Goal: Task Accomplishment & Management: Manage account settings

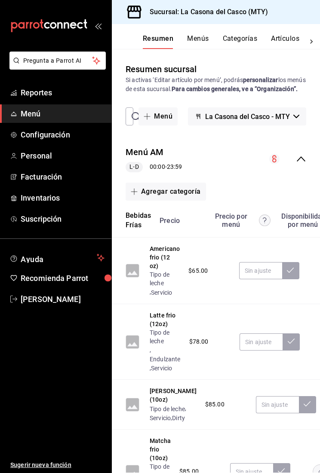
click at [227, 38] on button "Categorías" at bounding box center [240, 41] width 35 height 15
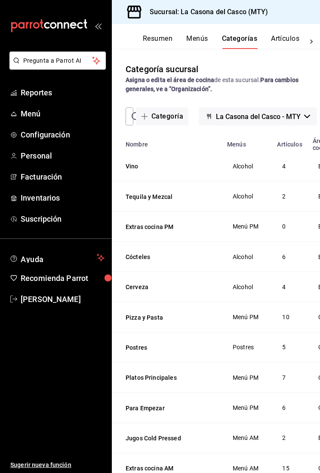
click at [208, 38] on button "Menús" at bounding box center [196, 41] width 21 height 15
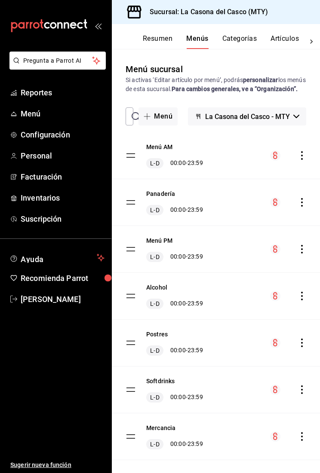
click at [101, 27] on icon "open_drawer_menu" at bounding box center [98, 25] width 7 height 7
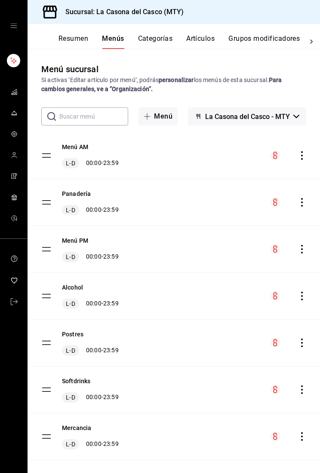
click at [41, 253] on tbody "Menú AM [PERSON_NAME] 00:00 - 23:59 Panadería [PERSON_NAME] 00:00 - 23:59 Menú …" at bounding box center [173, 296] width 292 height 328
click at [71, 244] on button "Menú PM" at bounding box center [75, 240] width 26 height 9
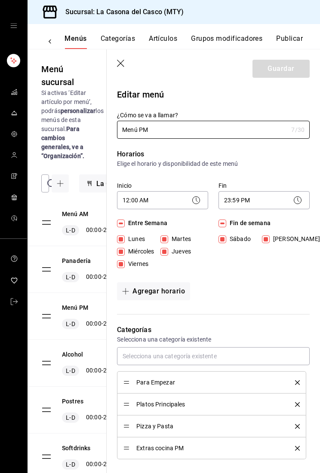
click at [121, 49] on button "Categorías" at bounding box center [118, 41] width 35 height 15
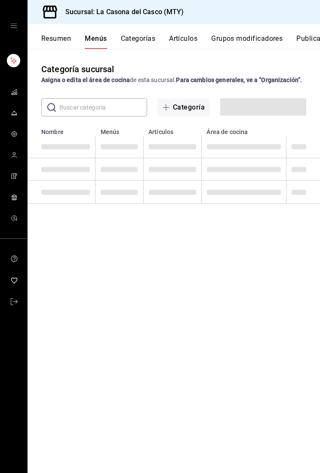
click at [138, 36] on button "Categorías" at bounding box center [138, 41] width 35 height 15
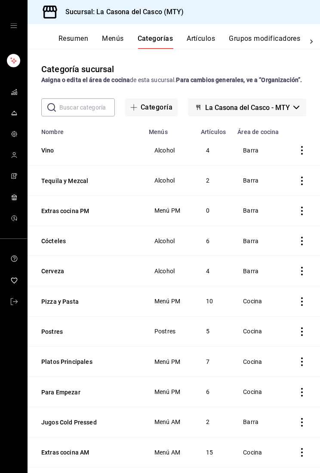
click at [95, 115] on input "text" at bounding box center [86, 107] width 55 height 17
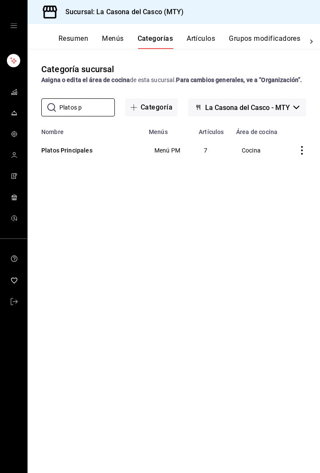
type input "Platos p"
click at [57, 155] on button "Platos Principales" at bounding box center [84, 150] width 86 height 9
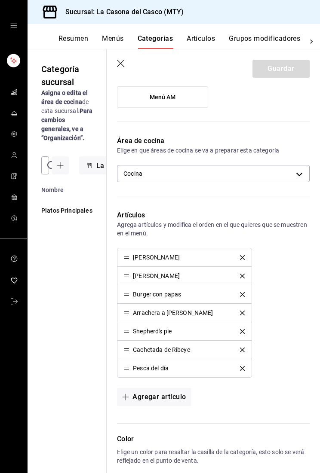
scroll to position [177, 0]
click at [122, 56] on header "Guardar" at bounding box center [213, 66] width 213 height 35
click at [201, 37] on button "Artículos" at bounding box center [200, 41] width 28 height 15
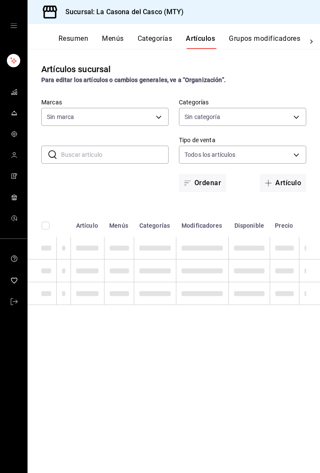
type input "7e4e7643-bc2c-442b-8a2a-9b04da6139a5"
click at [126, 156] on input "text" at bounding box center [114, 154] width 107 height 17
type input "8b44ccb5-5a02-4d1f-a502-a2ce013969f6,02854608-b90f-40f3-95a4-70698f67f6bc,dd866…"
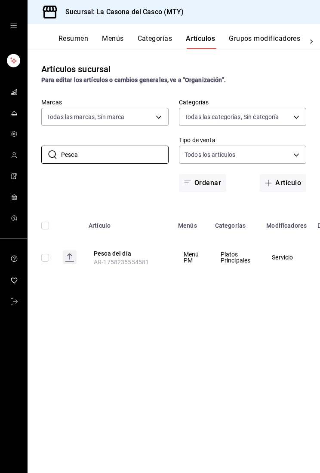
type input "Pesca"
click at [126, 253] on button "Pesca del día" at bounding box center [128, 253] width 69 height 9
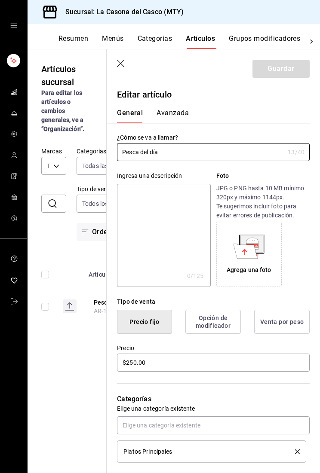
click at [118, 66] on icon "button" at bounding box center [120, 63] width 7 height 7
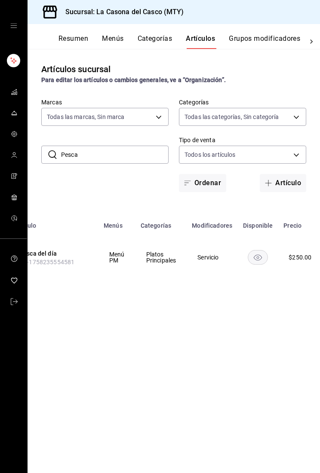
scroll to position [0, 74]
click at [58, 246] on th "Pesca del día AR-1758235554581" at bounding box center [53, 257] width 89 height 41
click at [45, 257] on button "Pesca del día" at bounding box center [54, 253] width 69 height 9
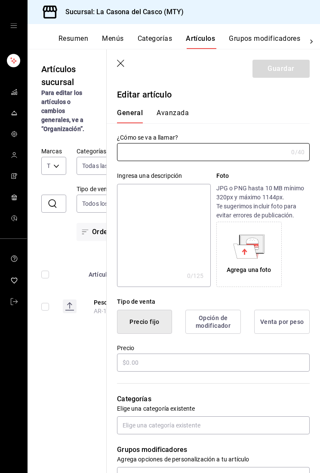
type input "Pesca del día"
type input "$250.00"
type input "AR-1758235554581"
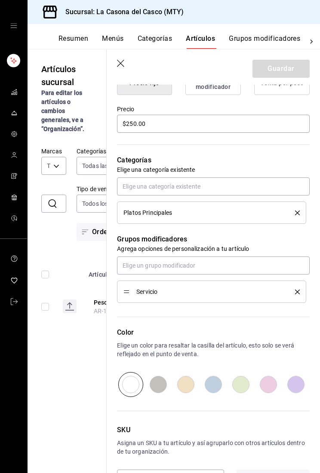
scroll to position [261, 0]
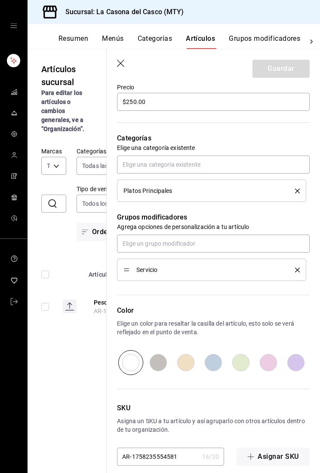
click at [125, 61] on icon "button" at bounding box center [121, 64] width 9 height 9
